Goal: Task Accomplishment & Management: Complete application form

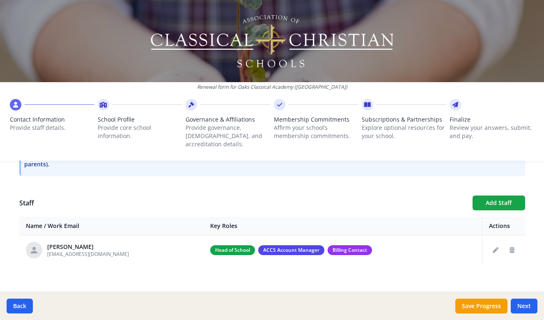
scroll to position [268, 0]
click at [493, 247] on icon "Edit staff" at bounding box center [495, 250] width 6 height 6
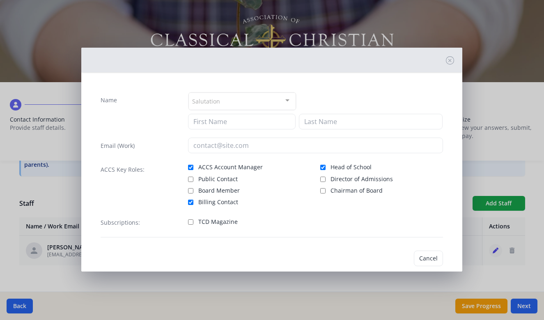
type input "[PERSON_NAME]"
type input "Hoare"
type input "[EMAIL_ADDRESS][DOMAIN_NAME]"
checkbox input "true"
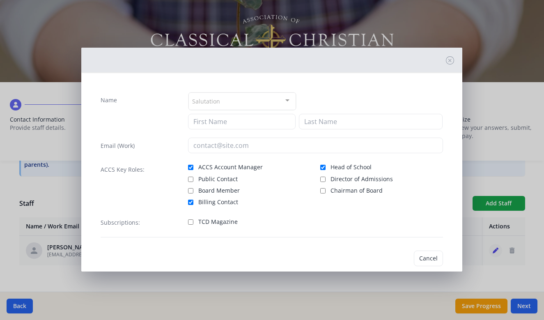
checkbox input "true"
click at [398, 255] on button "Cancel" at bounding box center [401, 258] width 29 height 16
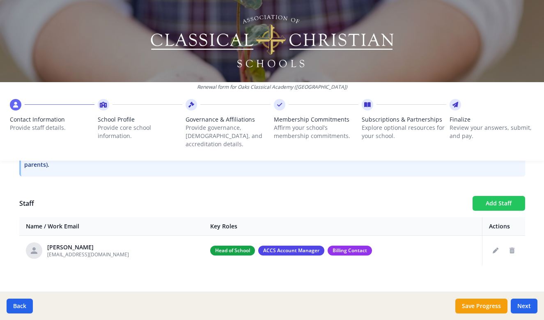
click at [500, 196] on button "Add Staff" at bounding box center [498, 203] width 53 height 15
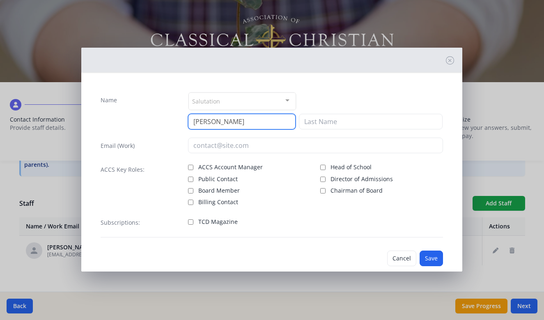
type input "[PERSON_NAME]"
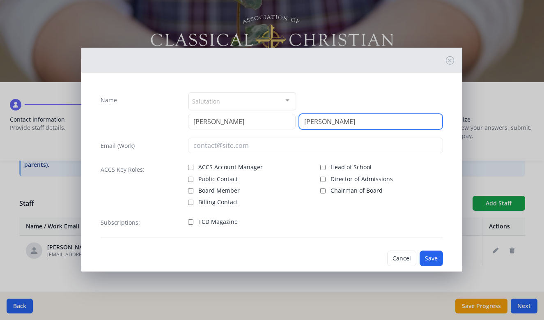
type input "[PERSON_NAME]"
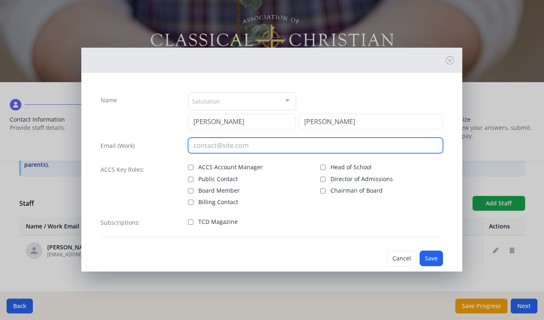
type input "[EMAIL_ADDRESS][DOMAIN_NAME]"
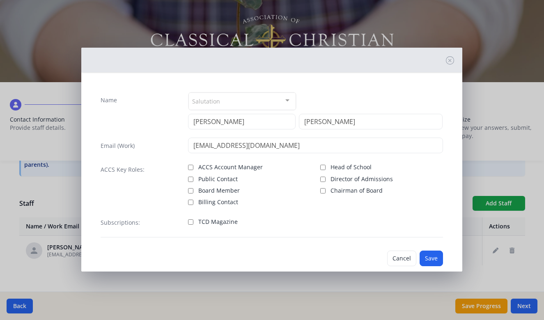
click at [321, 165] on input "Head of School" at bounding box center [322, 167] width 5 height 5
checkbox input "true"
click at [190, 201] on input "Billing Contact" at bounding box center [190, 201] width 5 height 5
checkbox input "true"
click at [432, 255] on button "Save" at bounding box center [430, 258] width 23 height 16
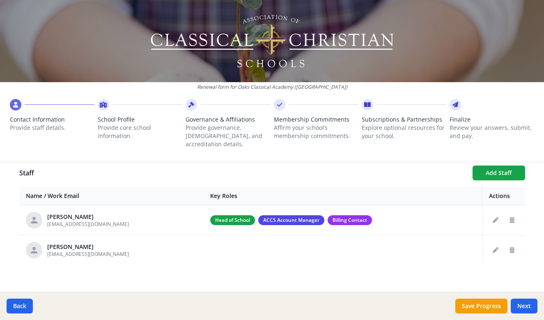
scroll to position [298, 0]
click at [491, 214] on button "Edit staff" at bounding box center [495, 220] width 13 height 13
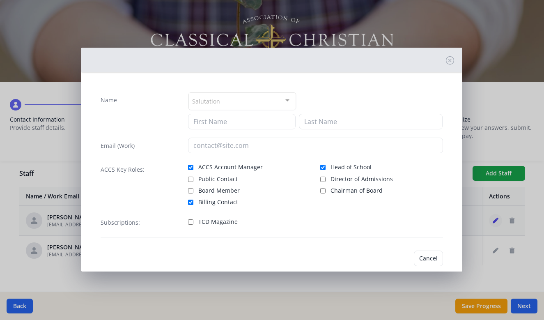
type input "[PERSON_NAME]"
type input "Hoare"
type input "[EMAIL_ADDRESS][DOMAIN_NAME]"
checkbox input "true"
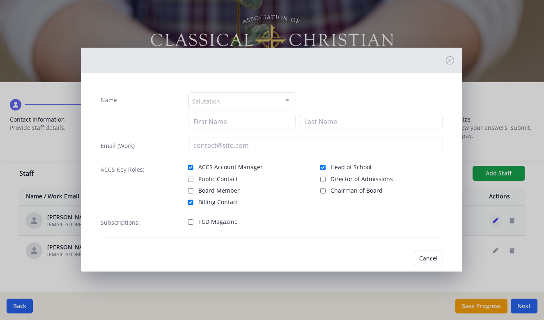
checkbox input "true"
click at [191, 190] on input "Board Member" at bounding box center [190, 190] width 5 height 5
checkbox input "true"
click at [190, 202] on input "Billing Contact" at bounding box center [190, 201] width 5 height 5
checkbox input "false"
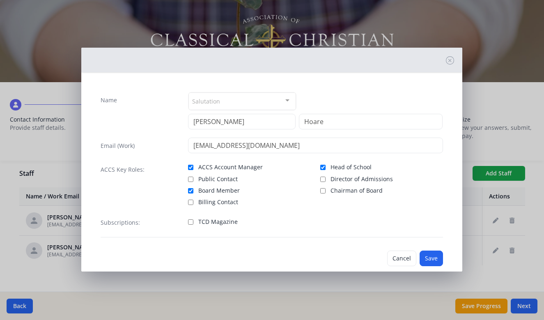
click at [190, 168] on input "ACCS Account Manager" at bounding box center [190, 167] width 5 height 5
checkbox input "false"
click at [322, 166] on input "Head of School" at bounding box center [322, 167] width 5 height 5
checkbox input "false"
click at [428, 256] on button "Save" at bounding box center [430, 258] width 23 height 16
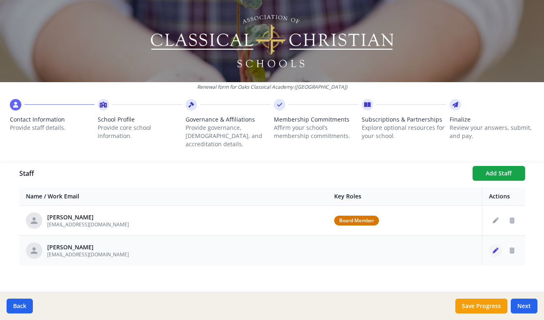
click at [495, 247] on icon "Edit staff" at bounding box center [495, 250] width 6 height 6
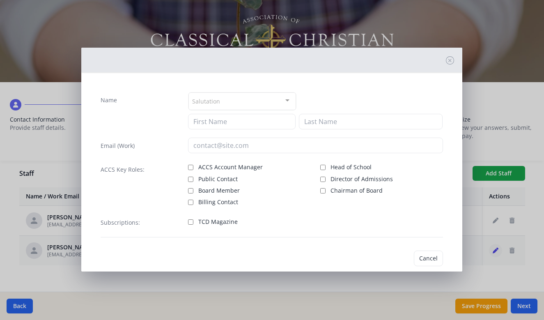
type input "[PERSON_NAME]"
type input "[EMAIL_ADDRESS][DOMAIN_NAME]"
click at [190, 166] on input "ACCS Account Manager" at bounding box center [190, 167] width 5 height 5
checkbox input "true"
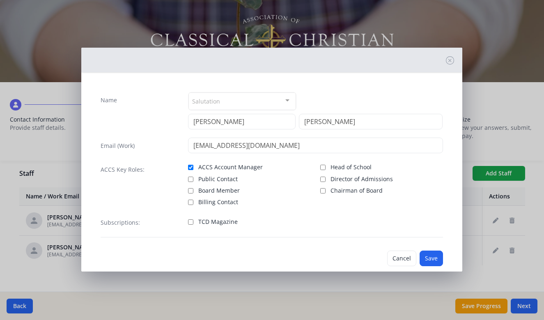
click at [191, 202] on input "Billing Contact" at bounding box center [190, 201] width 5 height 5
checkbox input "true"
click at [322, 166] on input "Head of School" at bounding box center [322, 167] width 5 height 5
checkbox input "true"
click at [426, 259] on button "Save" at bounding box center [430, 258] width 23 height 16
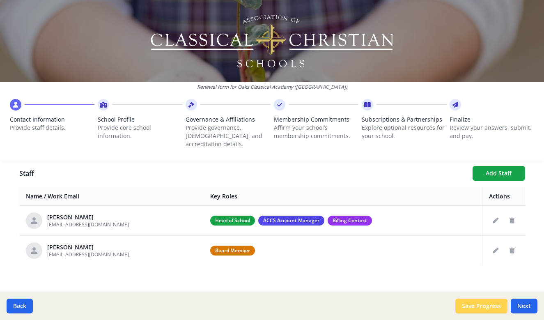
click at [483, 303] on button "Save Progress" at bounding box center [481, 305] width 52 height 15
click at [526, 304] on button "Next" at bounding box center [523, 305] width 27 height 15
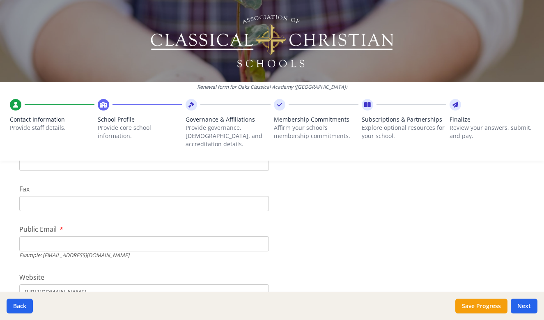
scroll to position [229, 0]
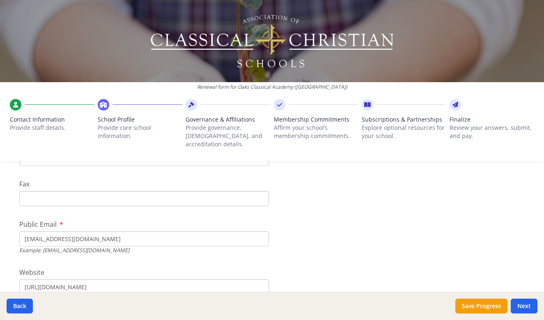
type input "[EMAIL_ADDRESS][DOMAIN_NAME]"
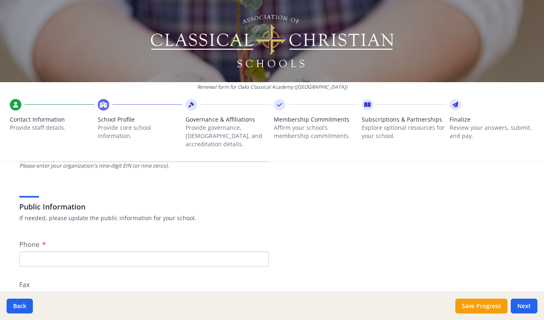
scroll to position [126, 0]
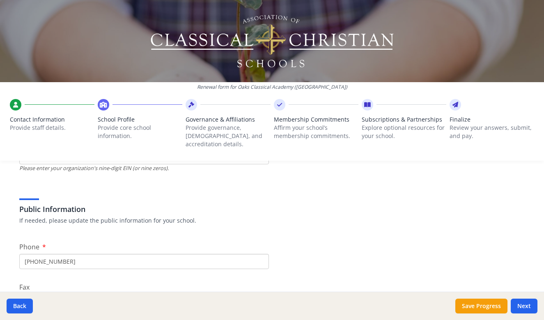
type input "[PHONE_NUMBER]"
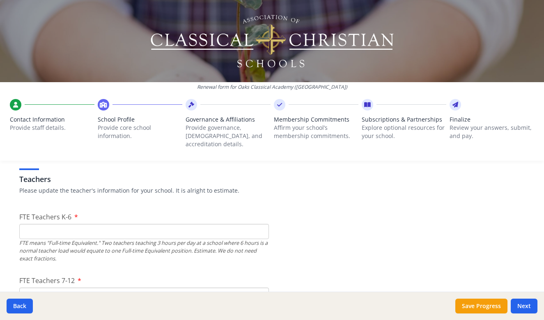
scroll to position [479, 0]
click at [249, 225] on input "FTE Teachers K-6" at bounding box center [143, 229] width 249 height 15
click at [261, 222] on input "1" at bounding box center [143, 229] width 249 height 15
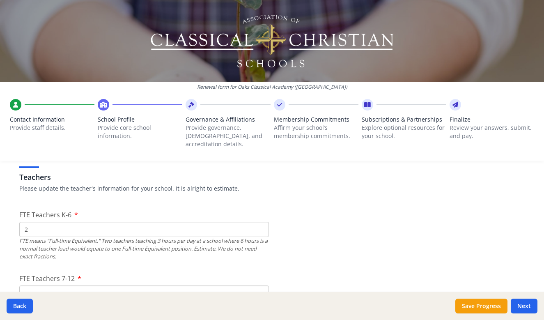
click at [261, 222] on input "2" at bounding box center [143, 229] width 249 height 15
click at [261, 222] on input "3" at bounding box center [143, 229] width 249 height 15
click at [261, 222] on input "4" at bounding box center [143, 229] width 249 height 15
click at [261, 222] on input "5" at bounding box center [143, 229] width 249 height 15
click at [261, 222] on input "6" at bounding box center [143, 229] width 249 height 15
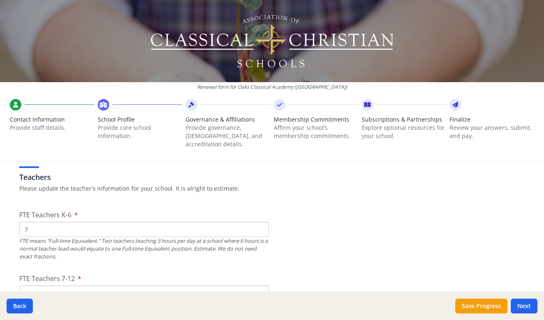
click at [261, 222] on input "7" at bounding box center [143, 229] width 249 height 15
click at [261, 222] on input "8" at bounding box center [143, 229] width 249 height 15
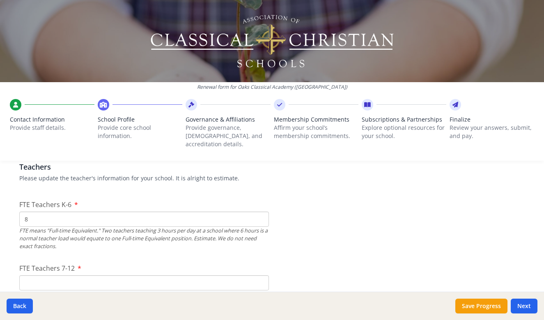
scroll to position [485, 0]
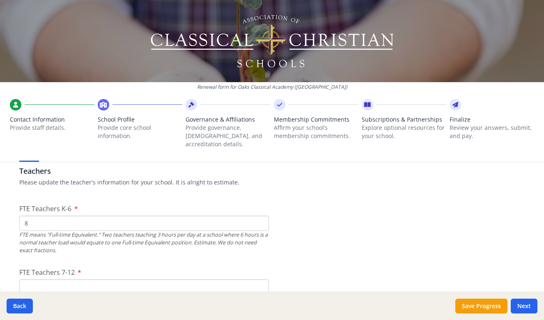
type input "7"
click at [261, 218] on input "7" at bounding box center [143, 222] width 249 height 15
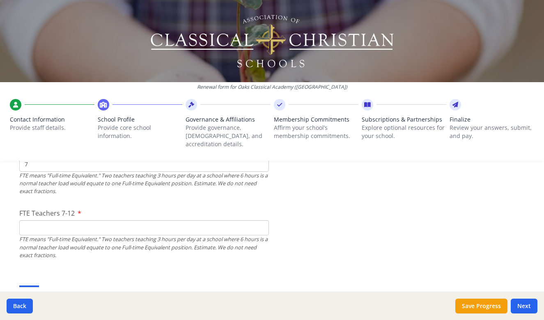
scroll to position [547, 0]
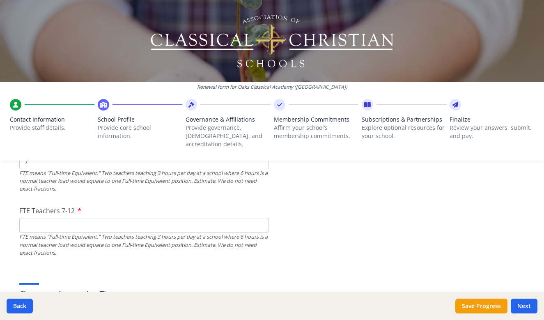
type input "1"
click at [261, 217] on input "1" at bounding box center [143, 224] width 249 height 15
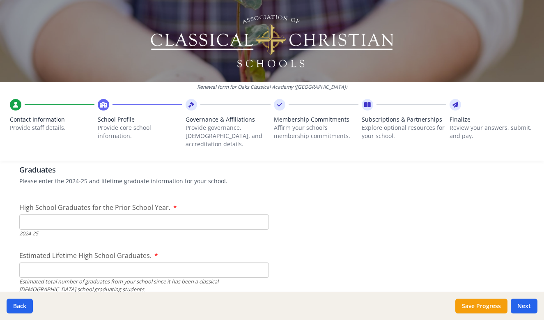
scroll to position [1170, 0]
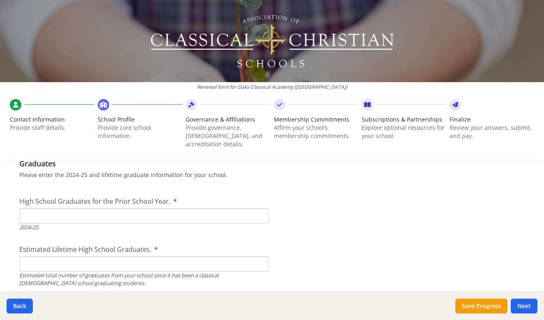
type input "0"
click at [260, 210] on input "0" at bounding box center [143, 215] width 249 height 15
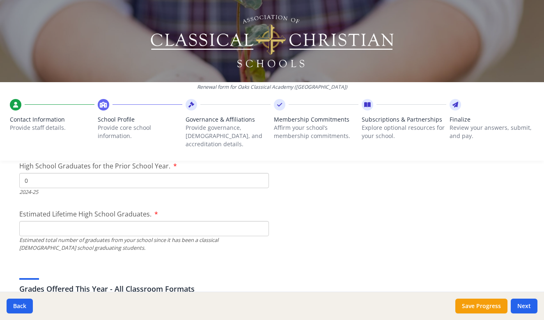
scroll to position [1206, 0]
type input "0"
click at [261, 220] on input "0" at bounding box center [143, 227] width 249 height 15
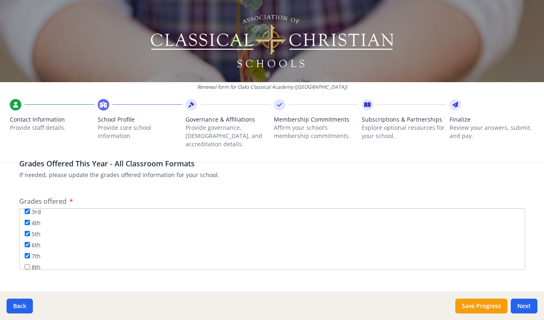
scroll to position [52, 0]
click at [27, 260] on input "8th" at bounding box center [27, 262] width 5 height 5
checkbox input "true"
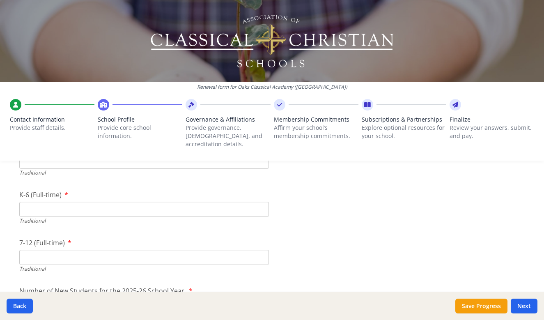
scroll to position [1750, 0]
click at [261, 247] on input "1" at bounding box center [143, 254] width 249 height 15
click at [261, 247] on input "2" at bounding box center [143, 254] width 249 height 15
click at [261, 247] on input "3" at bounding box center [143, 254] width 249 height 15
click at [261, 247] on input "4" at bounding box center [143, 254] width 249 height 15
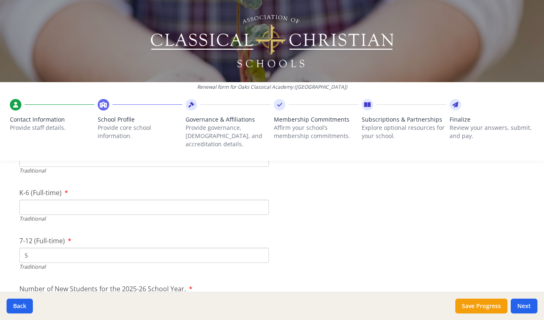
click at [261, 247] on input "5" at bounding box center [143, 254] width 249 height 15
click at [261, 247] on input "6" at bounding box center [143, 254] width 249 height 15
type input "7"
click at [261, 247] on input "7" at bounding box center [143, 254] width 249 height 15
click at [261, 199] on input "1" at bounding box center [143, 206] width 249 height 15
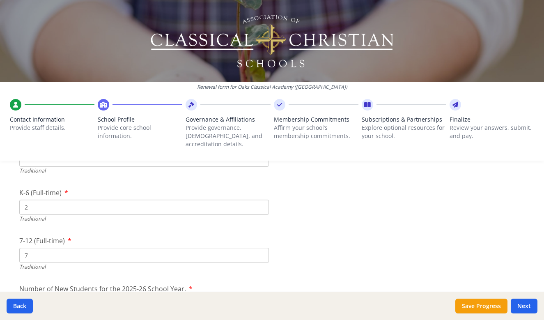
click at [261, 199] on input "2" at bounding box center [143, 206] width 249 height 15
click at [261, 199] on input "3" at bounding box center [143, 206] width 249 height 15
click at [261, 199] on input "4" at bounding box center [143, 206] width 249 height 15
click at [261, 199] on input "5" at bounding box center [143, 206] width 249 height 15
click at [261, 199] on input "6" at bounding box center [143, 206] width 249 height 15
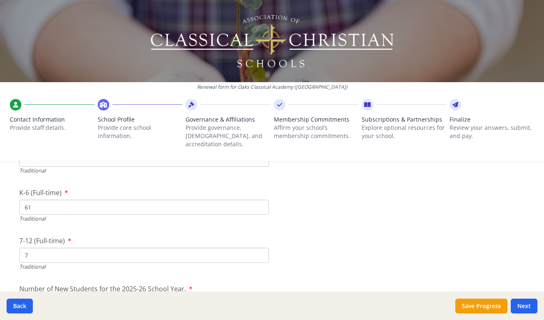
click at [261, 199] on input "61" at bounding box center [143, 206] width 249 height 15
click at [261, 199] on input "62" at bounding box center [143, 206] width 249 height 15
type input "63"
click at [261, 199] on input "63" at bounding box center [143, 206] width 249 height 15
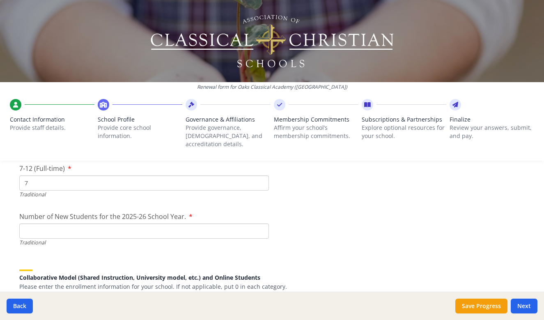
scroll to position [1822, 0]
click at [261, 223] on input "32" at bounding box center [143, 230] width 249 height 15
click at [261, 223] on input "33" at bounding box center [143, 230] width 249 height 15
click at [261, 223] on input "34" at bounding box center [143, 230] width 249 height 15
click at [261, 223] on input "35" at bounding box center [143, 230] width 249 height 15
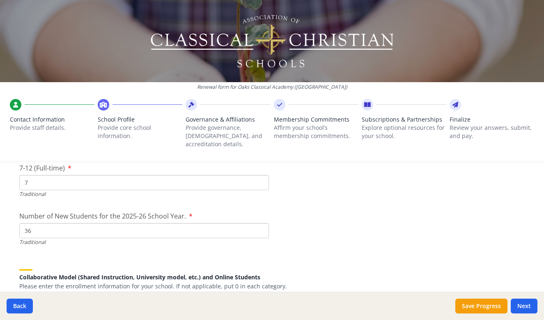
click at [261, 223] on input "36" at bounding box center [143, 230] width 249 height 15
click at [261, 223] on input "37" at bounding box center [143, 230] width 249 height 15
click at [261, 223] on input "38" at bounding box center [143, 230] width 249 height 15
click at [261, 223] on input "39" at bounding box center [143, 230] width 249 height 15
click at [261, 223] on input "40" at bounding box center [143, 230] width 249 height 15
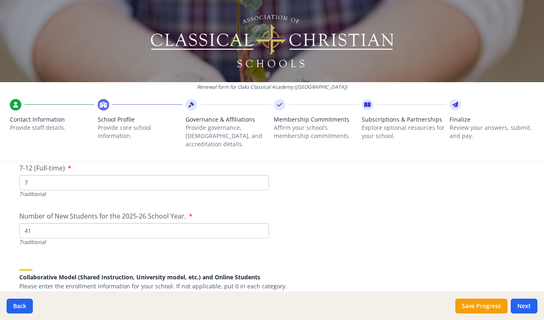
click at [261, 223] on input "41" at bounding box center [143, 230] width 249 height 15
click at [261, 223] on input "42" at bounding box center [143, 230] width 249 height 15
type input "43"
click at [261, 223] on input "43" at bounding box center [143, 230] width 249 height 15
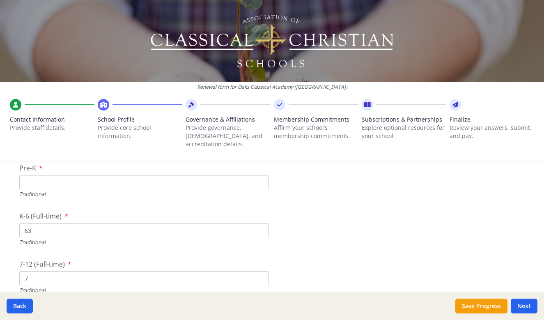
scroll to position [1740, 0]
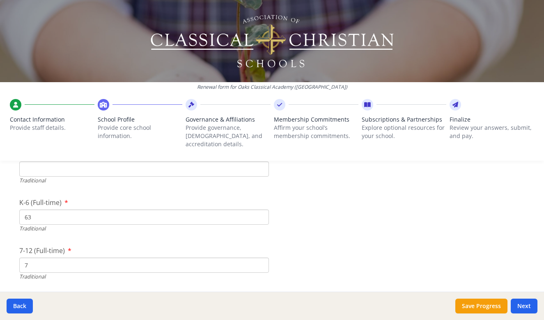
drag, startPoint x: 40, startPoint y: 205, endPoint x: 15, endPoint y: 206, distance: 25.1
type input "0"
drag, startPoint x: 38, startPoint y: 252, endPoint x: 7, endPoint y: 252, distance: 30.4
click at [7, 252] on div "Renewal form for [GEOGRAPHIC_DATA] ([GEOGRAPHIC_DATA]) Contact Information Prov…" at bounding box center [272, 160] width 544 height 320
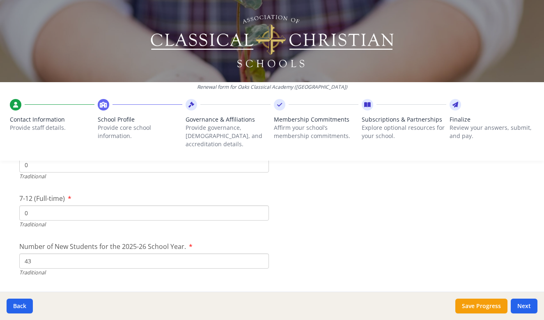
scroll to position [1793, 0]
type input "0"
drag, startPoint x: 47, startPoint y: 246, endPoint x: 3, endPoint y: 244, distance: 43.5
click at [3, 244] on div "Renewal form for [GEOGRAPHIC_DATA] ([GEOGRAPHIC_DATA]) Contact Information Prov…" at bounding box center [272, 160] width 544 height 320
type input "0"
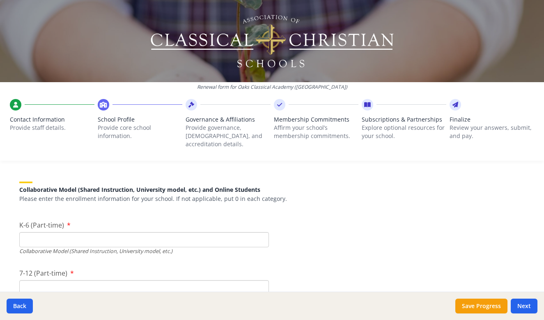
scroll to position [1911, 0]
click at [75, 231] on input "K-6 (Part-time)" at bounding box center [143, 238] width 249 height 15
type input "43"
click at [60, 279] on input "7-12 (Part-time)" at bounding box center [143, 286] width 249 height 15
type input "7"
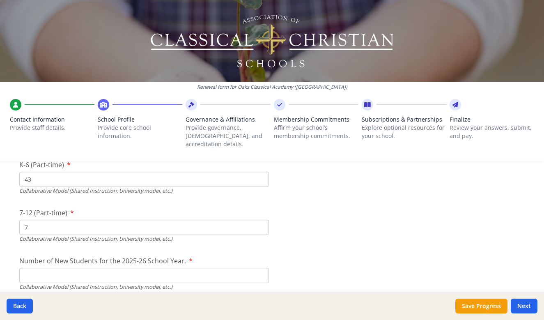
scroll to position [1992, 0]
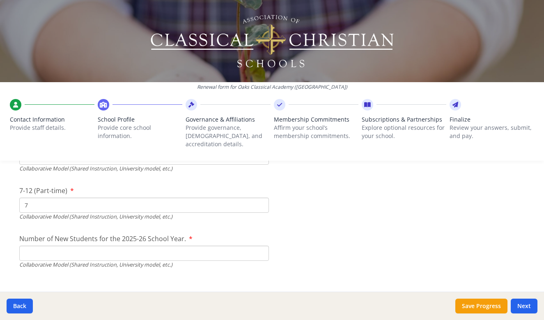
click at [101, 68] on input "Number of New Students for the 2025-26 School Year." at bounding box center [143, 60] width 249 height 15
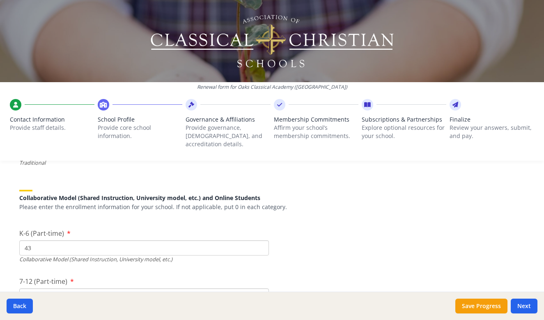
scroll to position [1894, 0]
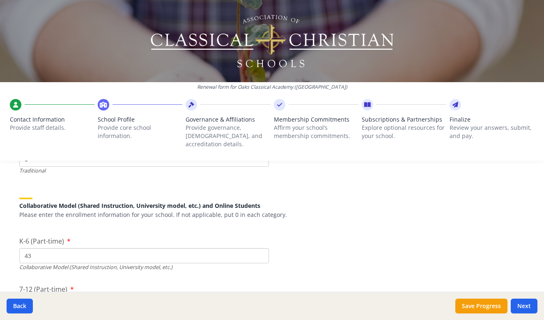
type input "43"
click at [27, 248] on input "43" at bounding box center [143, 255] width 249 height 15
type input "63"
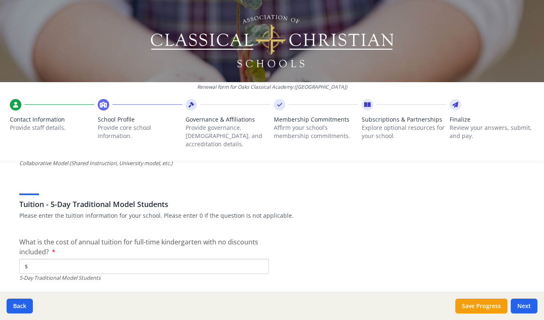
scroll to position [2093, 0]
click at [53, 259] on input "$" at bounding box center [143, 266] width 249 height 15
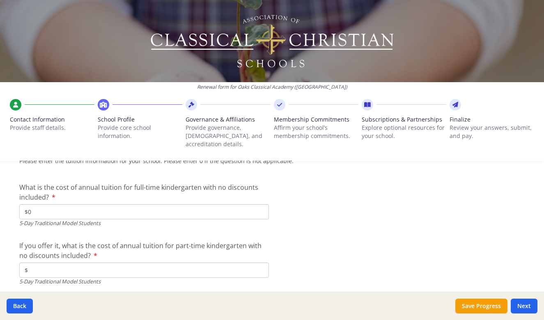
scroll to position [2159, 0]
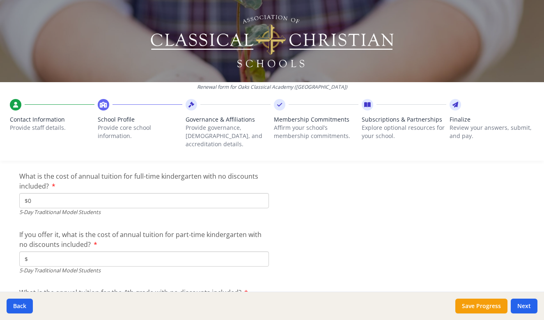
type input "$0"
click at [71, 251] on input "$" at bounding box center [143, 258] width 249 height 15
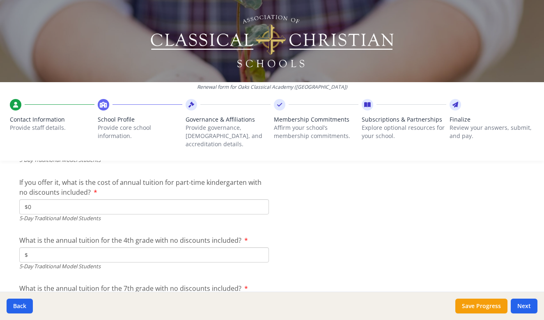
scroll to position [2215, 0]
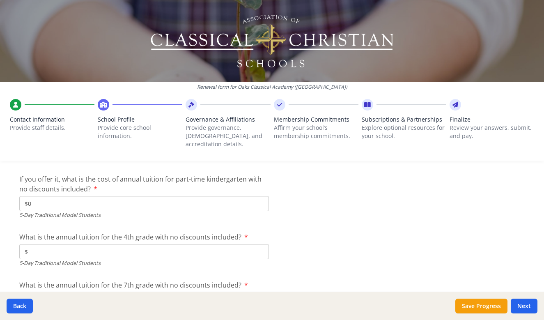
type input "$0"
click at [79, 244] on input "$" at bounding box center [143, 251] width 249 height 15
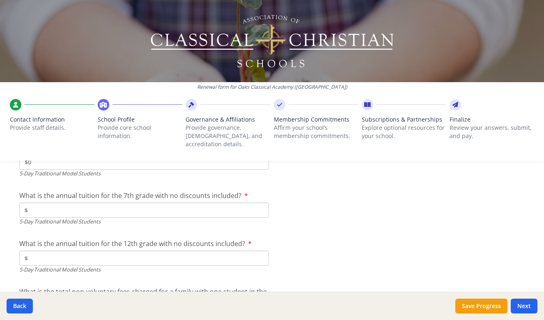
scroll to position [2306, 0]
type input "$0"
click at [58, 201] on input "$" at bounding box center [143, 208] width 249 height 15
type input "$0"
click at [58, 249] on input "$" at bounding box center [143, 256] width 249 height 15
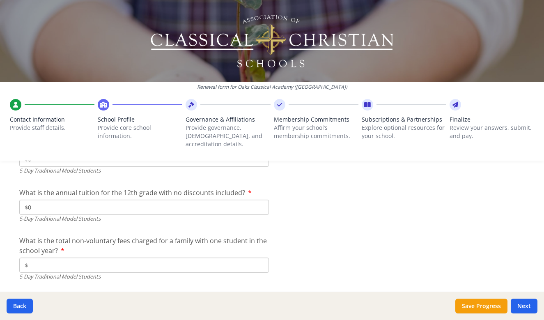
scroll to position [2356, 0]
type input "$0"
click at [60, 256] on input "$" at bounding box center [143, 263] width 249 height 15
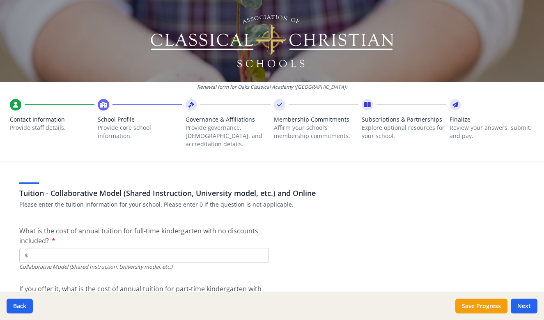
scroll to position [2484, 0]
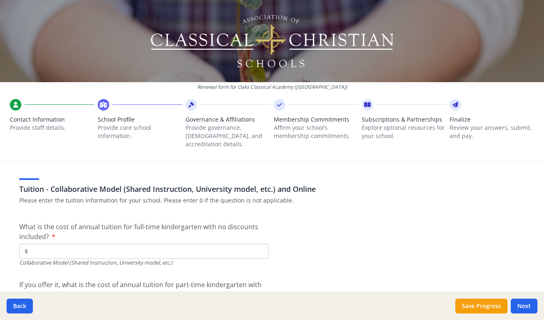
type input "$0"
type input "$7 210"
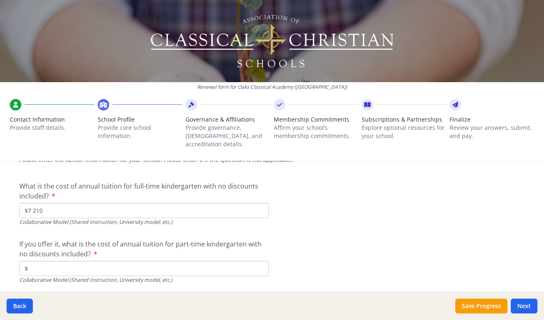
scroll to position [2526, 0]
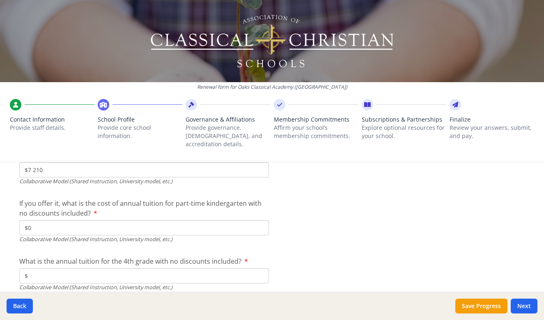
scroll to position [2585, 0]
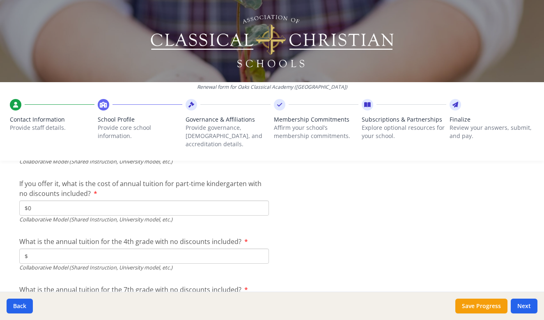
type input "$0"
type input "$7 210"
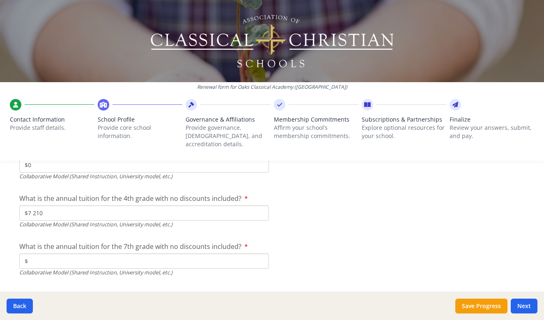
scroll to position [2639, 0]
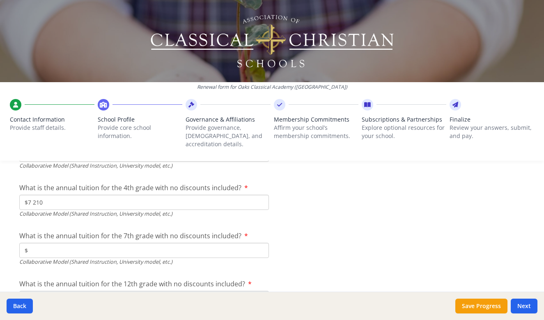
type input "$7 210"
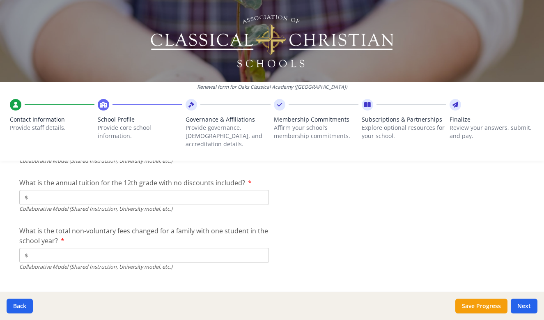
scroll to position [2739, 0]
type input "$0"
click at [60, 248] on input "$" at bounding box center [143, 255] width 249 height 15
type input "$0"
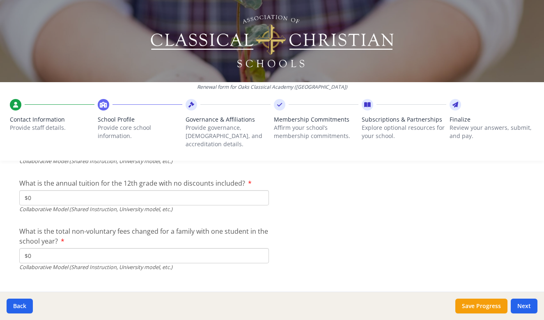
click at [491, 306] on button "Save Progress" at bounding box center [481, 305] width 52 height 15
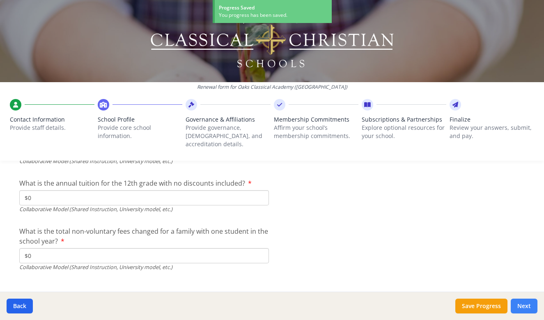
click at [524, 308] on button "Next" at bounding box center [523, 305] width 27 height 15
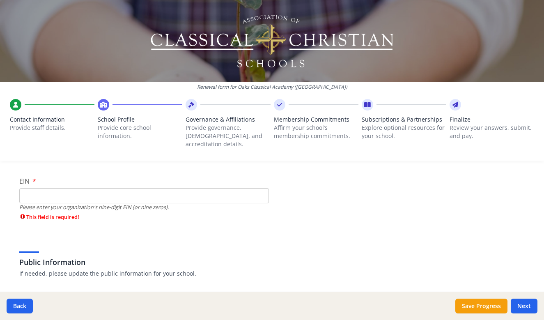
scroll to position [85, 0]
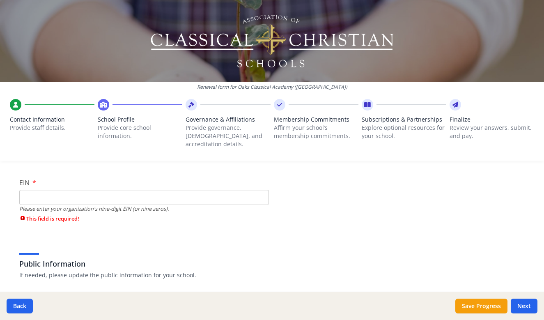
click at [126, 190] on input "EIN" at bounding box center [143, 197] width 249 height 15
paste input "[US_EMPLOYER_IDENTIFICATION_NUMBER]"
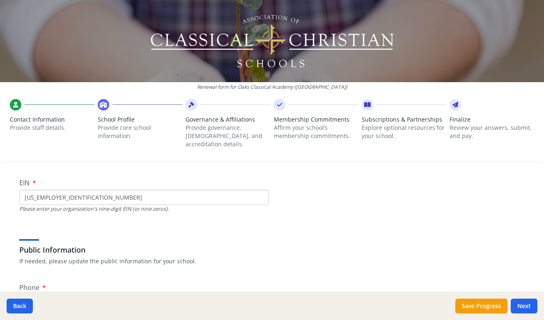
type input "[US_EMPLOYER_IDENTIFICATION_NUMBER]"
click at [330, 231] on div "Public Information If needed, please update the public information for your sch…" at bounding box center [272, 245] width 506 height 39
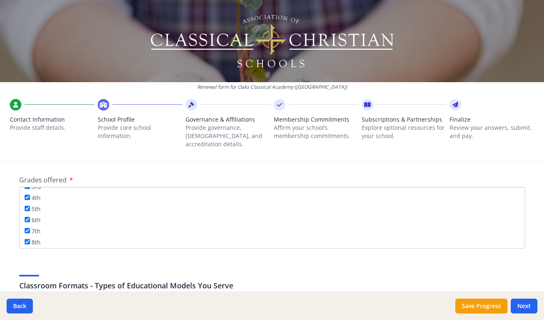
scroll to position [1394, 0]
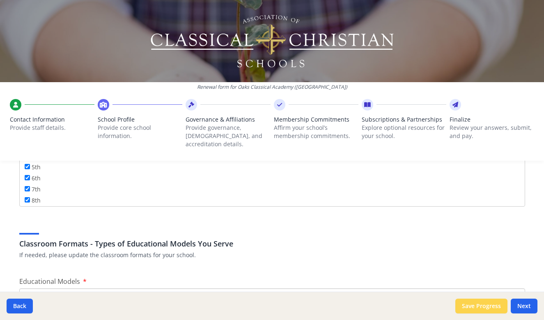
click at [487, 304] on button "Save Progress" at bounding box center [481, 305] width 52 height 15
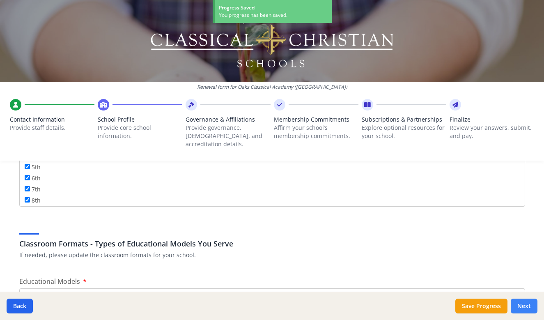
click at [532, 306] on button "Next" at bounding box center [523, 305] width 27 height 15
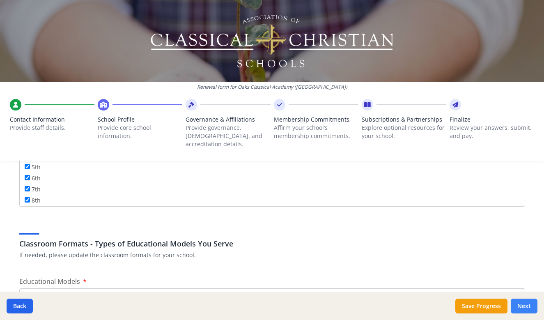
click at [526, 308] on button "Next" at bounding box center [523, 305] width 27 height 15
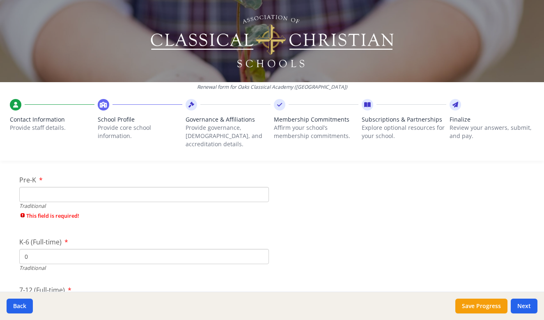
scroll to position [1715, 0]
click at [80, 186] on input "Pre-K" at bounding box center [143, 193] width 249 height 15
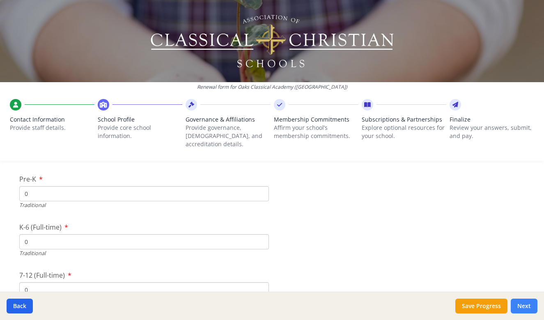
type input "0"
click at [529, 304] on button "Next" at bounding box center [523, 305] width 27 height 15
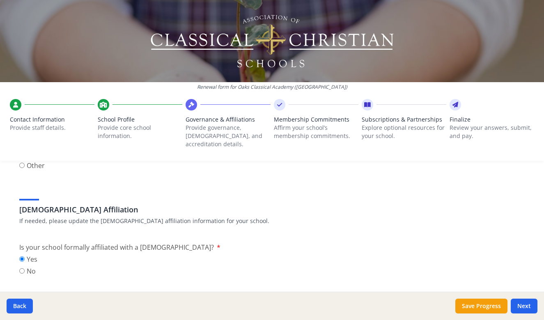
scroll to position [194, 0]
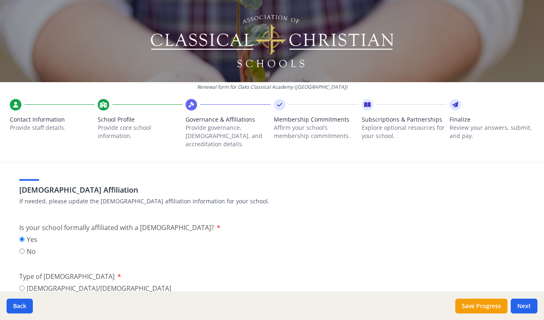
click at [22, 248] on input "No" at bounding box center [21, 250] width 5 height 5
radio input "true"
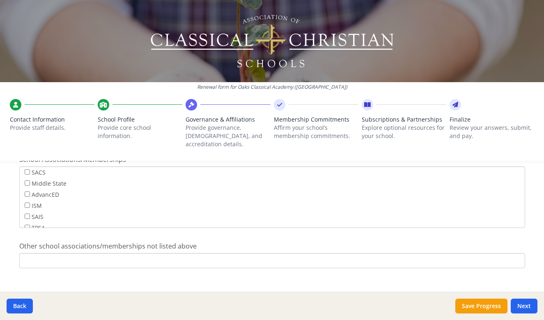
scroll to position [538, 0]
click at [518, 301] on button "Next" at bounding box center [523, 305] width 27 height 15
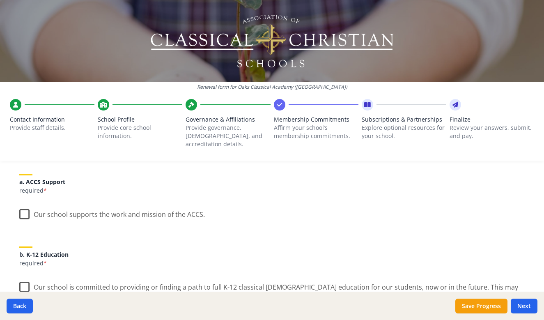
scroll to position [98, 0]
click at [23, 206] on label "Our school supports the work and mission of the ACCS." at bounding box center [111, 214] width 185 height 18
click at [0, 0] on input "Our school supports the work and mission of the ACCS." at bounding box center [0, 0] width 0 height 0
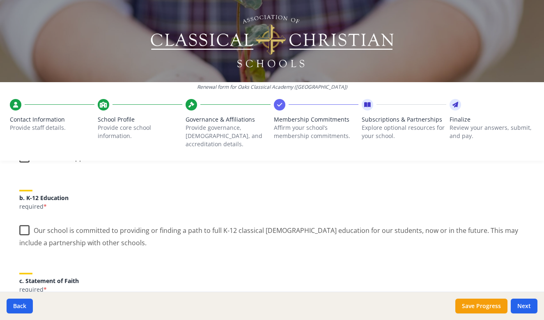
scroll to position [157, 0]
click at [23, 220] on label "Our school is committed to providing or finding a path to full K-12 classical […" at bounding box center [272, 232] width 506 height 27
click at [0, 0] on input "Our school is committed to providing or finding a path to full K-12 classical […" at bounding box center [0, 0] width 0 height 0
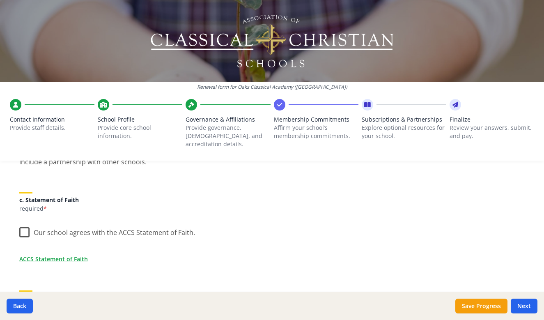
scroll to position [237, 0]
click at [26, 221] on label "Our school agrees with the ACCS Statement of Faith." at bounding box center [107, 230] width 176 height 18
click at [0, 0] on input "Our school agrees with the ACCS Statement of Faith." at bounding box center [0, 0] width 0 height 0
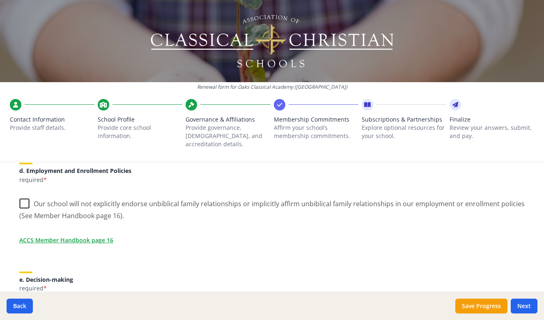
scroll to position [371, 0]
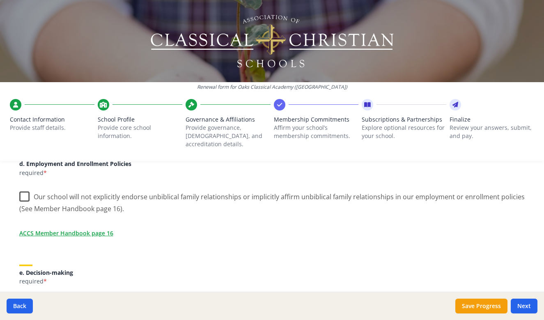
click at [22, 186] on label "Our school will not explicitly endorse unbiblical family relationships or impli…" at bounding box center [272, 199] width 506 height 27
click at [0, 0] on input "Our school will not explicitly endorse unbiblical family relationships or impli…" at bounding box center [0, 0] width 0 height 0
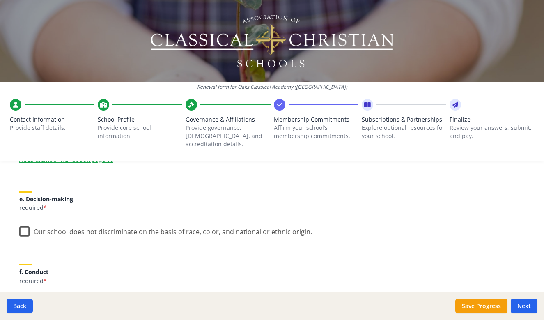
scroll to position [457, 0]
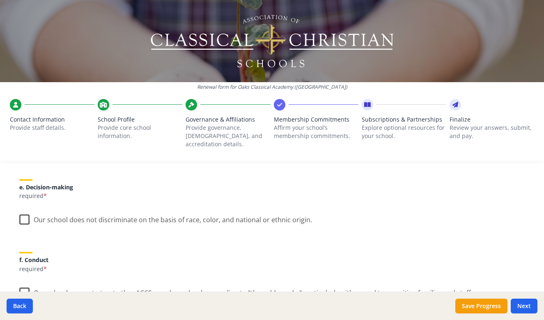
click at [23, 211] on label "Our school does not discriminate on the basis of race, color, and national or e…" at bounding box center [165, 218] width 293 height 18
click at [0, 0] on input "Our school does not discriminate on the basis of race, color, and national or e…" at bounding box center [0, 0] width 0 height 0
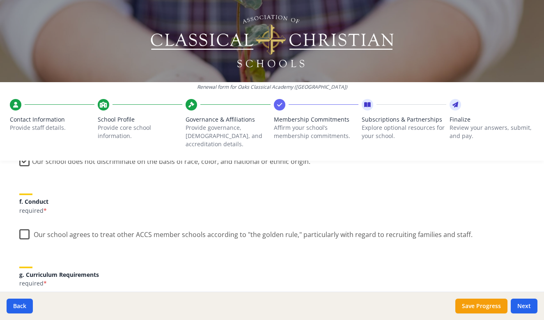
scroll to position [525, 0]
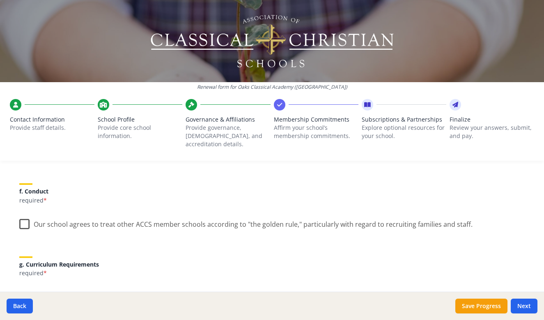
click at [26, 214] on label "Our school agrees to treat other ACCS member schools according to "the golden r…" at bounding box center [245, 222] width 453 height 18
click at [0, 0] on input "Our school agrees to treat other ACCS member schools according to "the golden r…" at bounding box center [0, 0] width 0 height 0
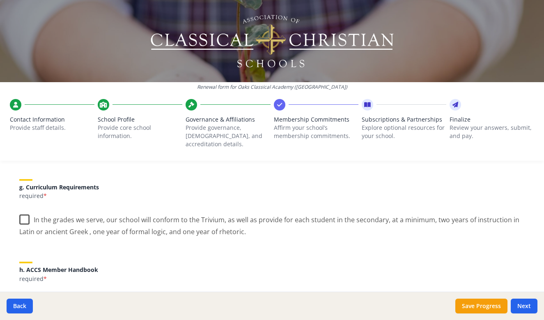
scroll to position [603, 0]
click at [27, 208] on label "In the grades we serve, our school will conform to the Trivium, as well as prov…" at bounding box center [272, 221] width 506 height 27
click at [0, 0] on input "In the grades we serve, our school will conform to the Trivium, as well as prov…" at bounding box center [0, 0] width 0 height 0
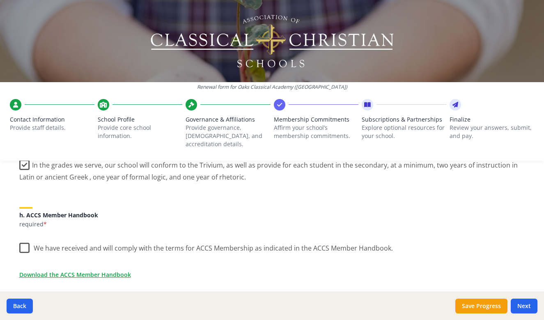
scroll to position [676, 0]
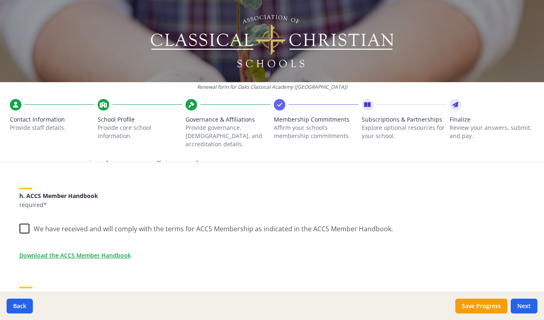
click at [22, 219] on label "We have received and will comply with the terms for ACCS Membership as indicate…" at bounding box center [205, 227] width 373 height 18
click at [0, 0] on input "We have received and will comply with the terms for ACCS Membership as indicate…" at bounding box center [0, 0] width 0 height 0
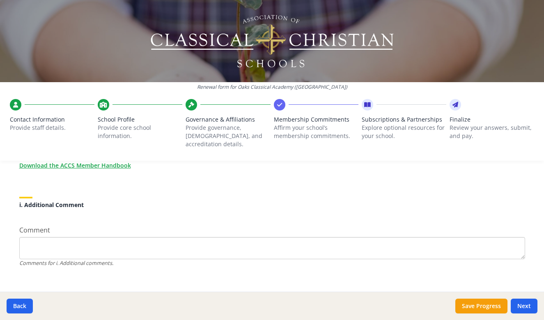
scroll to position [766, 0]
click at [528, 309] on button "Next" at bounding box center [523, 305] width 27 height 15
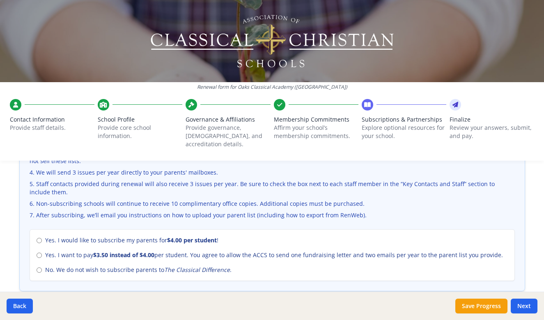
scroll to position [320, 0]
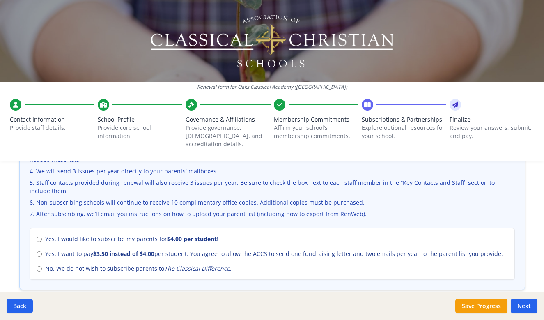
click at [39, 266] on input "No. We do not wish to subscribe parents to The Classical Difference ." at bounding box center [39, 268] width 5 height 5
radio input "true"
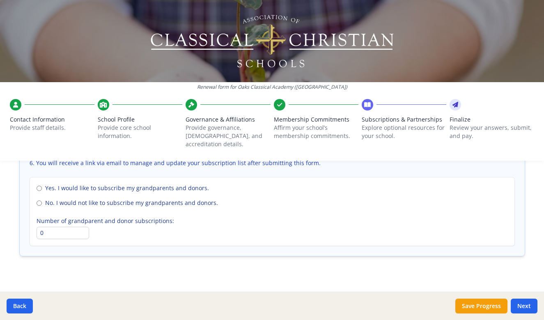
scroll to position [617, 0]
click at [39, 201] on input "No. I would not like to subscribe my grandparents and donors." at bounding box center [39, 203] width 5 height 5
radio input "true"
click at [525, 309] on button "Next" at bounding box center [523, 305] width 27 height 15
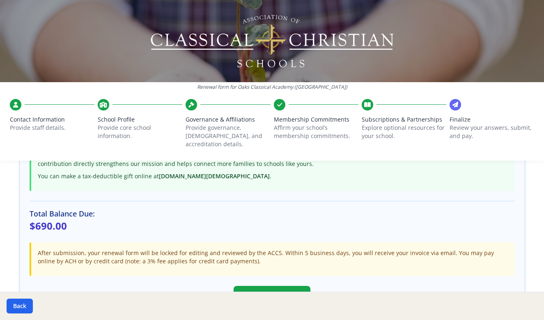
scroll to position [238, 0]
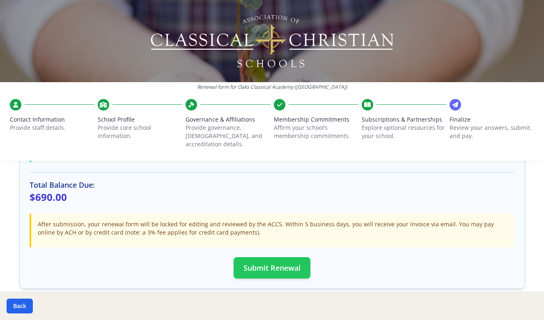
click at [283, 260] on button "Submit Renewal" at bounding box center [271, 267] width 77 height 21
